Goal: Find specific page/section: Find specific page/section

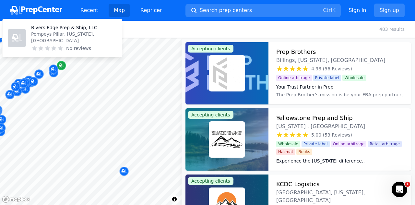
click at [103, 38] on div at bounding box center [91, 38] width 182 height 0
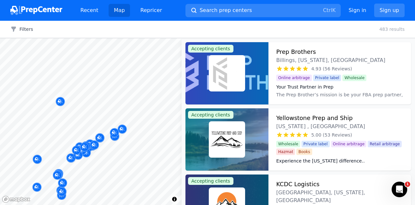
drag, startPoint x: 63, startPoint y: 67, endPoint x: 124, endPoint y: 120, distance: 81.4
click at [124, 120] on body "Recent Map Repricer Search prep centers Ctrl K Open main menu Sign in Sign up F…" at bounding box center [207, 102] width 415 height 205
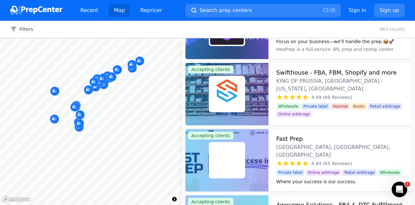
scroll to position [2836, 0]
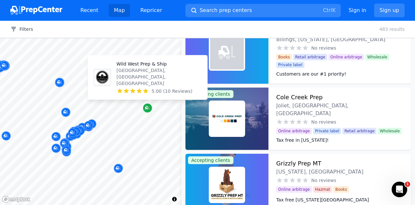
click at [145, 105] on icon "Map marker" at bounding box center [147, 108] width 5 height 6
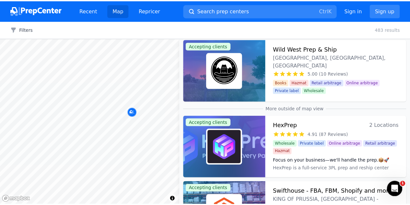
scroll to position [0, 0]
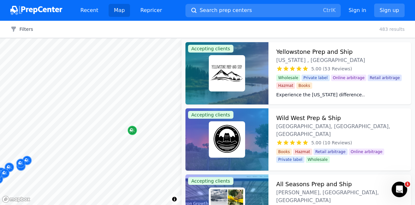
click at [140, 91] on body "Recent Map Repricer Search prep centers Ctrl K Open main menu Sign in Sign up F…" at bounding box center [207, 102] width 415 height 205
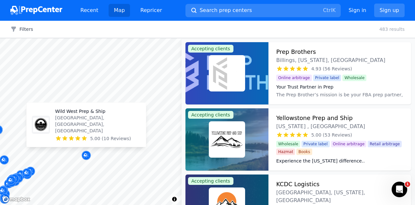
click at [45, 128] on img at bounding box center [41, 125] width 16 height 16
